Goal: Information Seeking & Learning: Learn about a topic

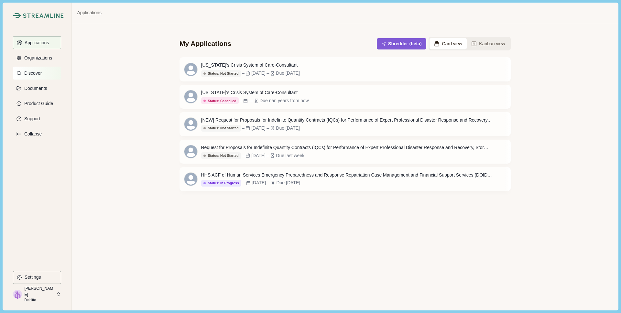
click at [38, 74] on p "Discover" at bounding box center [32, 73] width 20 height 5
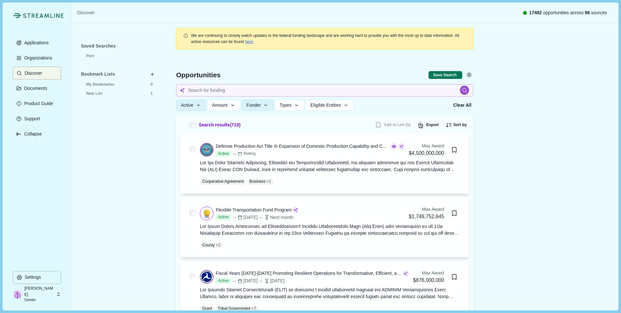
click at [60, 293] on icon at bounding box center [59, 294] width 6 height 6
click at [27, 209] on div "Applications Organizations Discover Documents Product Guide Support Collapse" at bounding box center [37, 153] width 48 height 234
click at [34, 300] on p "Deloitte" at bounding box center [39, 300] width 30 height 5
click at [21, 189] on div "Applications Organizations Discover Documents Product Guide Support Collapse" at bounding box center [37, 153] width 48 height 234
click at [531, 14] on span "17482" at bounding box center [535, 12] width 13 height 5
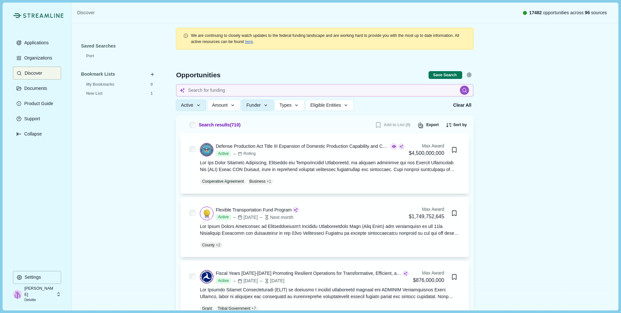
click at [539, 12] on span "17482 opportunities across 96 sources" at bounding box center [568, 12] width 78 height 7
click at [187, 105] on span "Active" at bounding box center [187, 104] width 12 height 5
click at [146, 145] on div "Saved Searches Port Bookmark Lists My Bookmarks 0 New List 1" at bounding box center [119, 166] width 77 height 250
click at [221, 105] on span "Amount" at bounding box center [220, 104] width 16 height 5
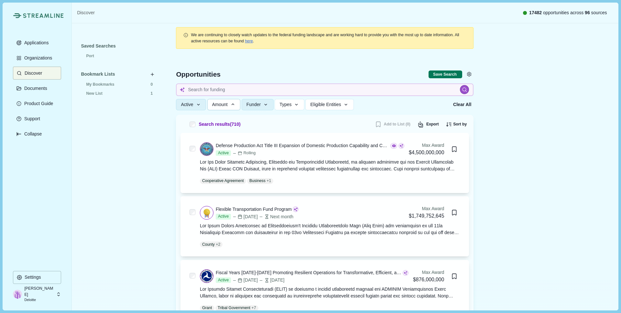
drag, startPoint x: 130, startPoint y: 147, endPoint x: 177, endPoint y: 130, distance: 49.5
click at [130, 147] on div "Saved Searches Port Bookmark Lists My Bookmarks 0 New List 1" at bounding box center [119, 166] width 77 height 250
click at [264, 107] on button "Funder" at bounding box center [258, 104] width 32 height 11
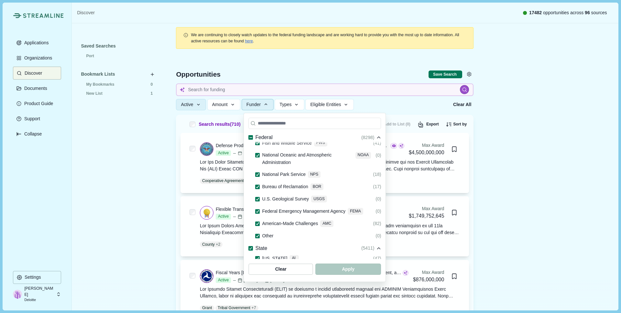
scroll to position [483, 0]
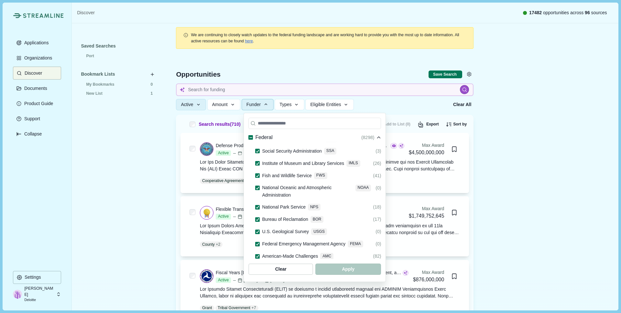
click at [251, 280] on polyline at bounding box center [250, 281] width 3 height 2
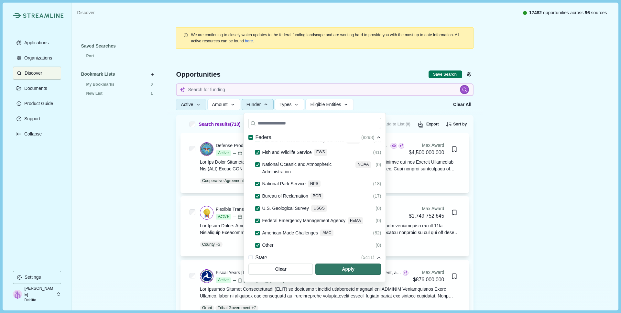
scroll to position [506, 0]
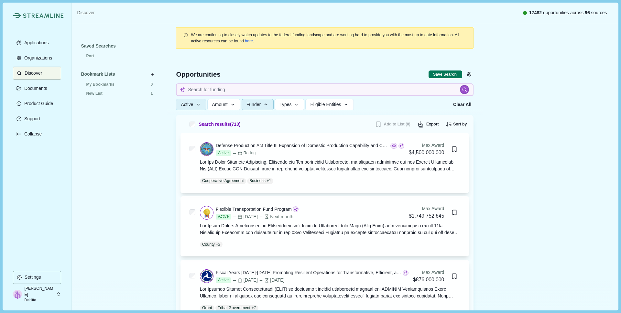
click at [137, 202] on div "Saved Searches Port Bookmark Lists My Bookmarks 0 New List 1" at bounding box center [119, 166] width 77 height 250
click at [291, 102] on span "Types" at bounding box center [285, 104] width 12 height 5
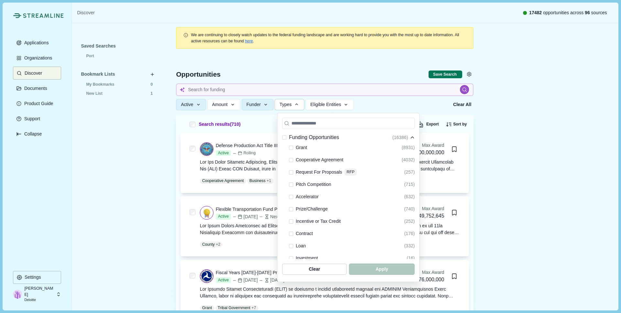
scroll to position [0, 0]
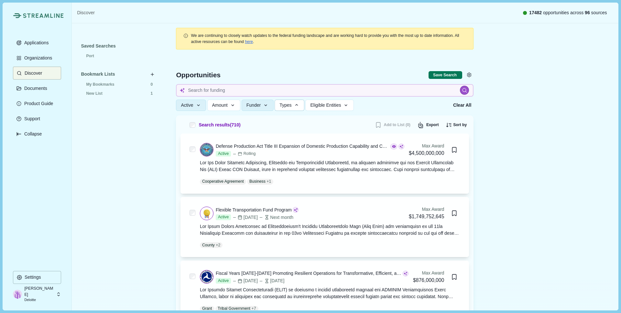
click at [143, 207] on div "Saved Searches Port Bookmark Lists My Bookmarks 0 New List 1" at bounding box center [119, 166] width 77 height 250
click at [328, 107] on span "Eligible Entities" at bounding box center [325, 105] width 31 height 5
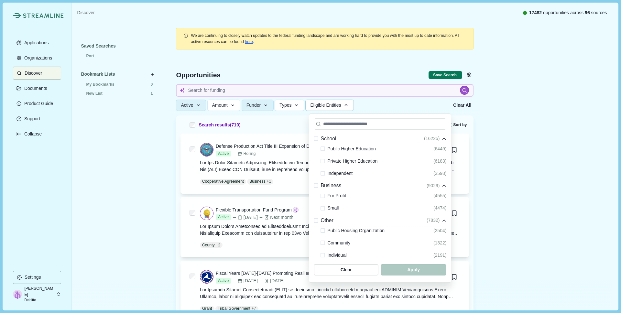
scroll to position [143, 0]
click at [317, 185] on span at bounding box center [316, 185] width 5 height 5
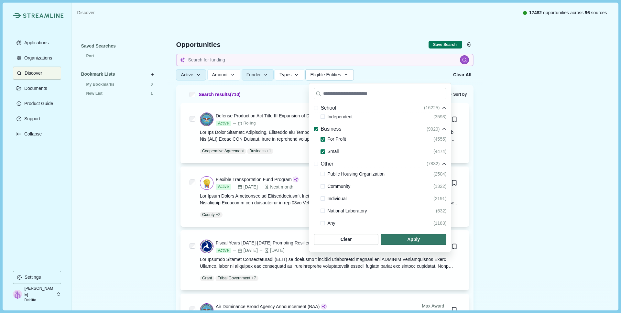
scroll to position [46, 0]
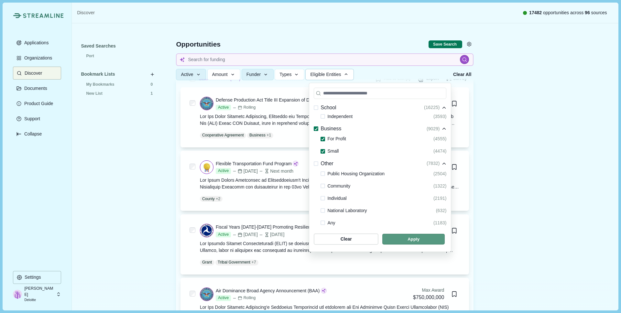
click at [395, 239] on span "button" at bounding box center [413, 239] width 62 height 11
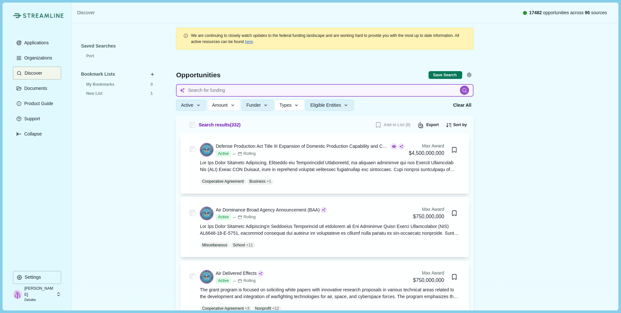
click at [200, 90] on input at bounding box center [325, 90] width 298 height 13
type input "water"
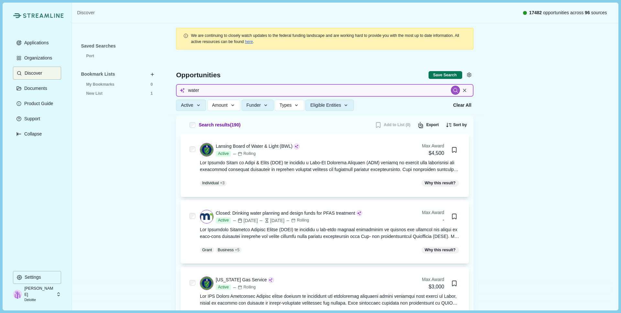
click at [193, 91] on input "water" at bounding box center [325, 90] width 298 height 13
click at [147, 158] on div "Saved Searches Port Bookmark Lists My Bookmarks 0 New List 1" at bounding box center [119, 166] width 77 height 250
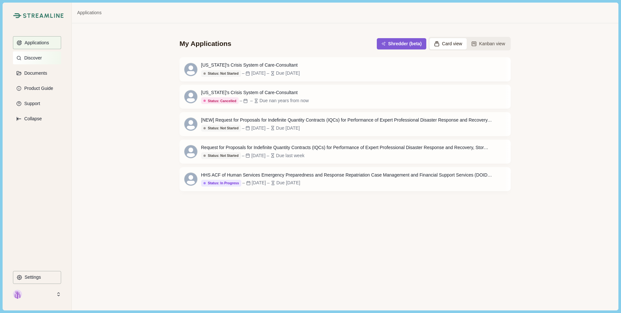
click at [45, 63] on button "Discover" at bounding box center [37, 57] width 48 height 13
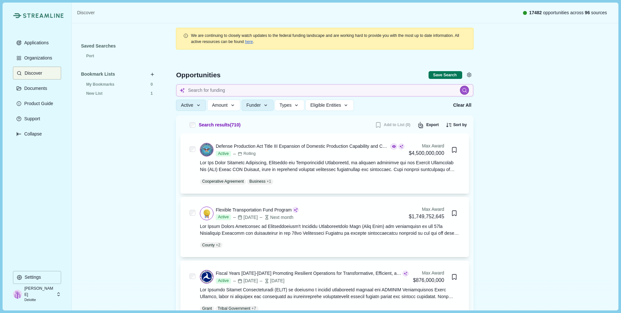
click at [124, 34] on div "Saved Searches Port Bookmark Lists My Bookmarks 0 New List 1" at bounding box center [119, 157] width 95 height 268
